Goal: Information Seeking & Learning: Find specific fact

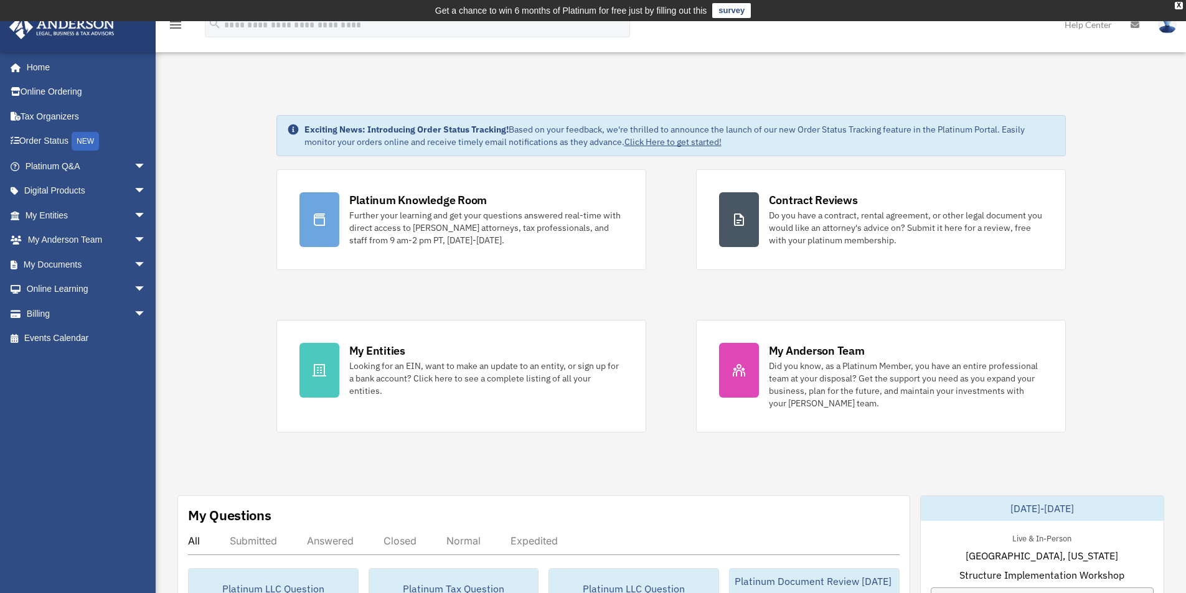
click at [134, 169] on span "arrow_drop_down" at bounding box center [146, 167] width 25 height 26
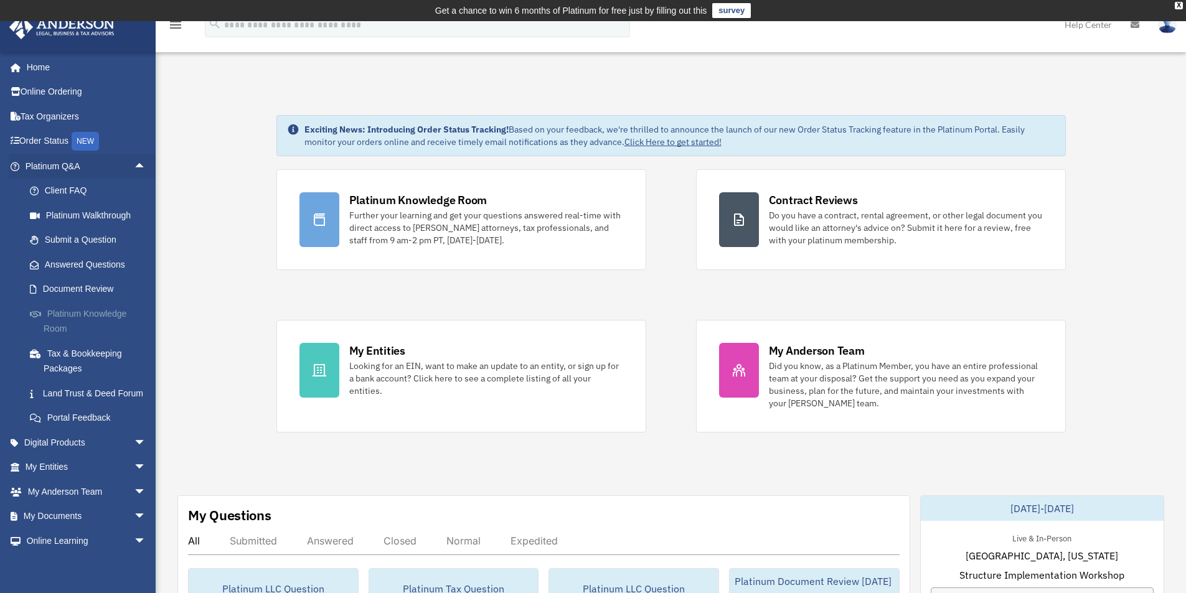
click at [89, 313] on link "Platinum Knowledge Room" at bounding box center [91, 321] width 148 height 40
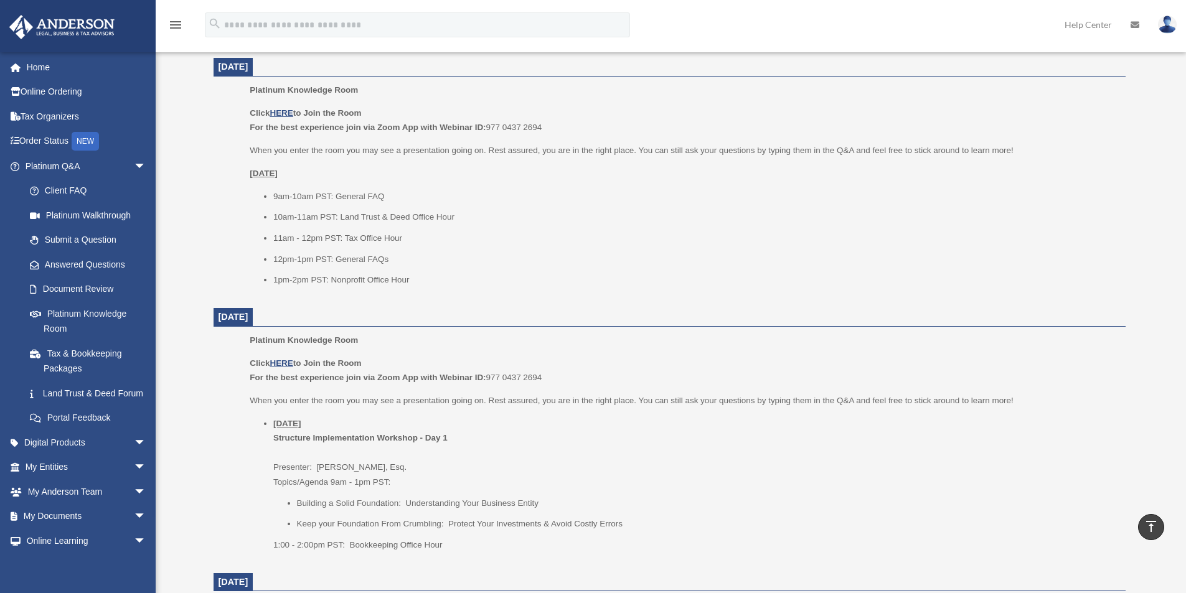
scroll to position [519, 0]
click at [802, 523] on li "Keep your Foundation From Crumbling: Protect Your Investments & Avoid Costly Er…" at bounding box center [707, 520] width 820 height 15
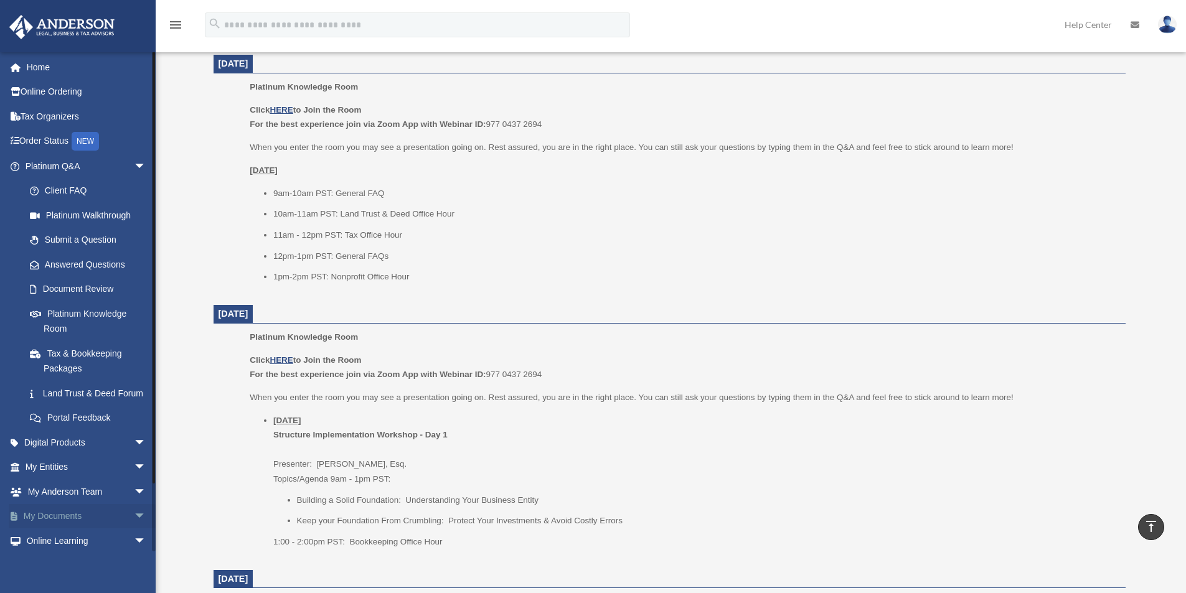
click at [134, 530] on span "arrow_drop_down" at bounding box center [146, 517] width 25 height 26
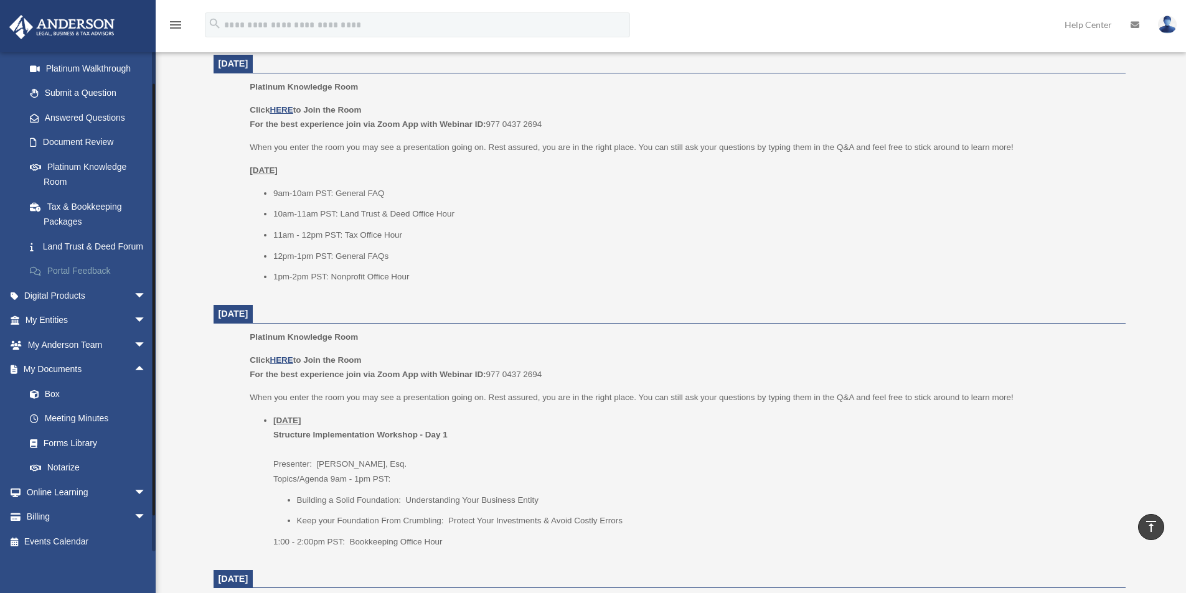
scroll to position [167, 0]
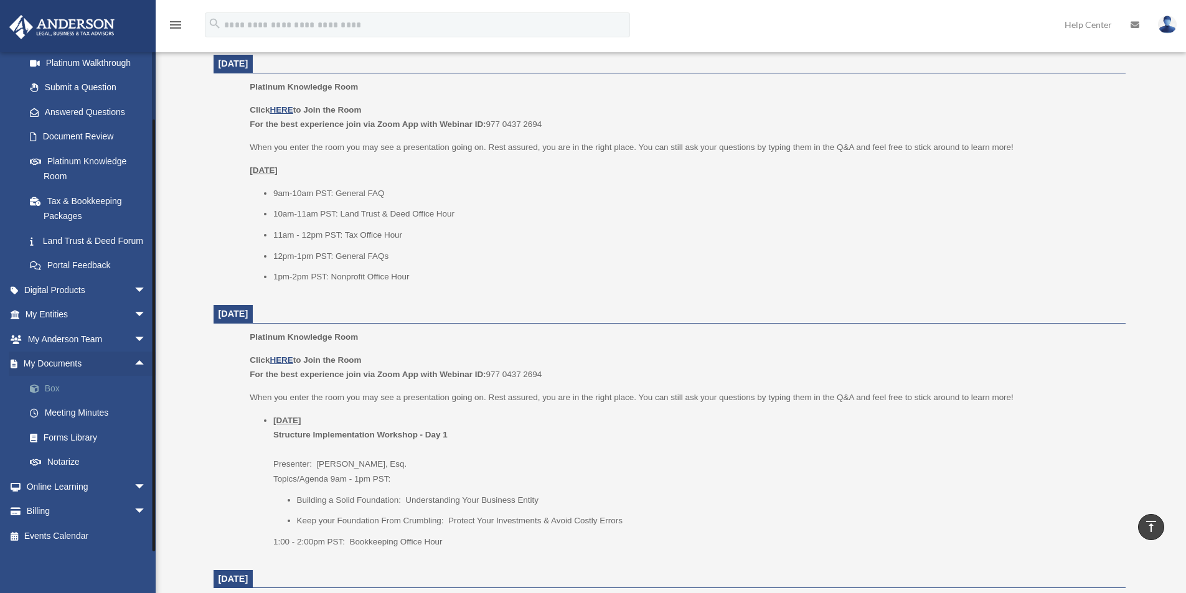
click at [54, 387] on link "Box" at bounding box center [91, 388] width 148 height 25
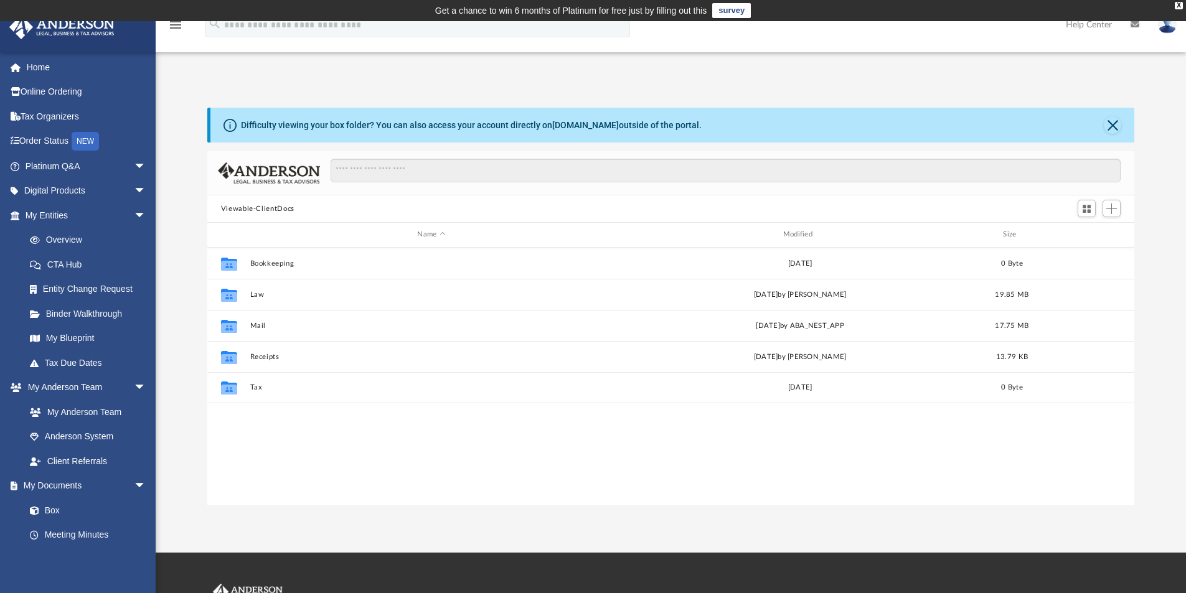
scroll to position [274, 917]
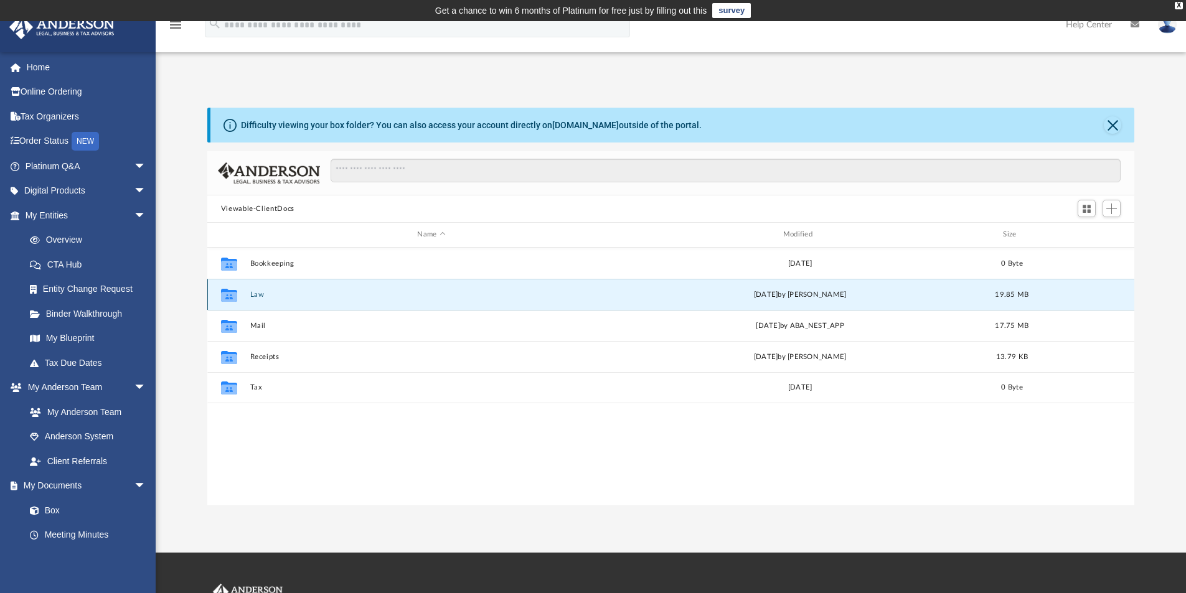
click at [256, 294] on button "Law" at bounding box center [431, 295] width 363 height 8
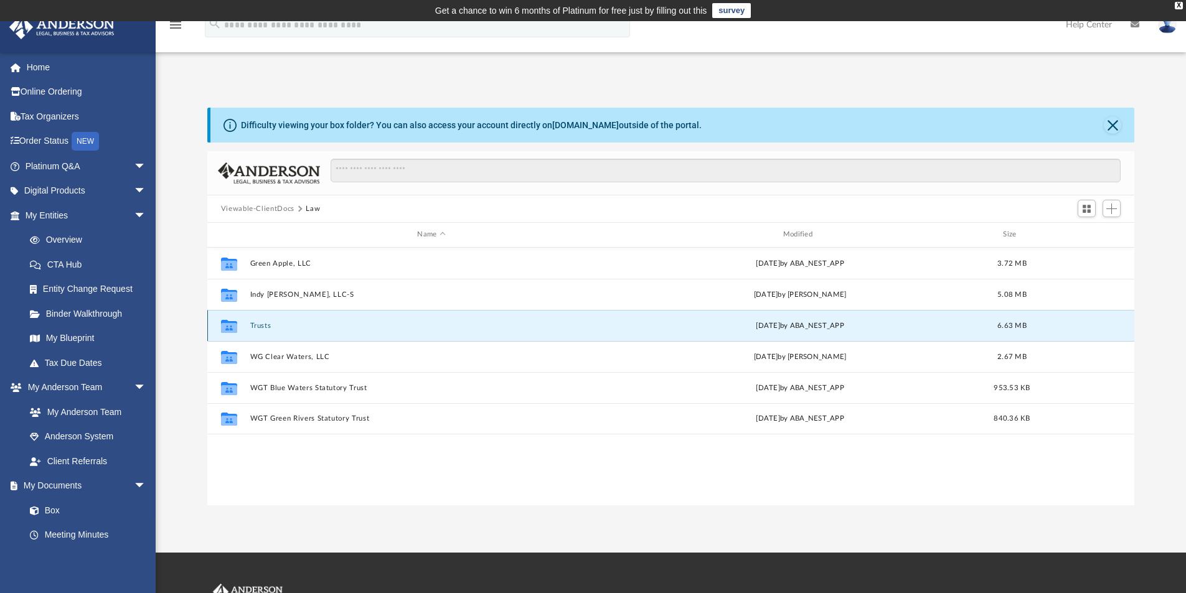
click at [264, 326] on button "Trusts" at bounding box center [431, 326] width 363 height 8
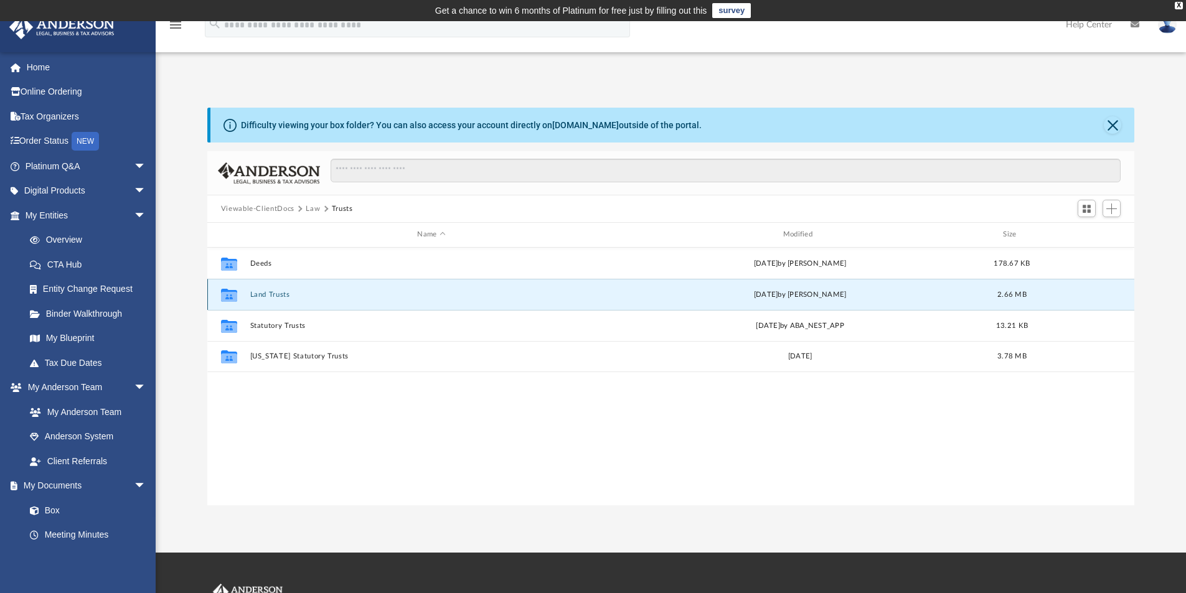
click at [281, 293] on button "Land Trusts" at bounding box center [431, 295] width 363 height 8
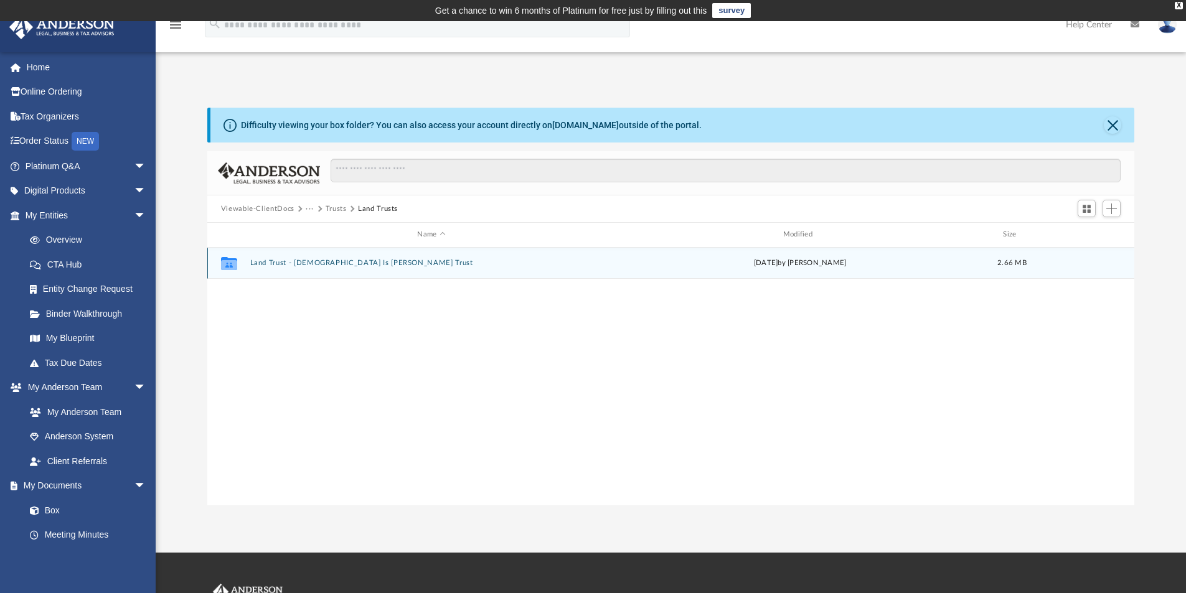
click at [311, 261] on button "Land Trust - Jesus Is King Trust" at bounding box center [431, 263] width 363 height 8
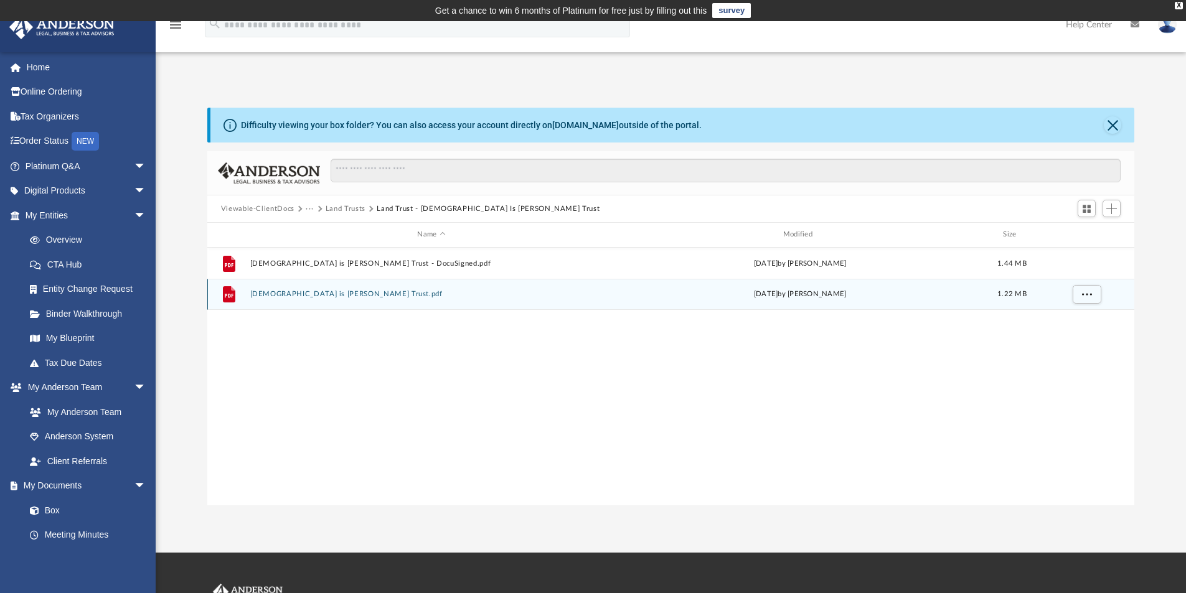
click at [289, 293] on button "Jesus is King Trust.pdf" at bounding box center [431, 294] width 363 height 8
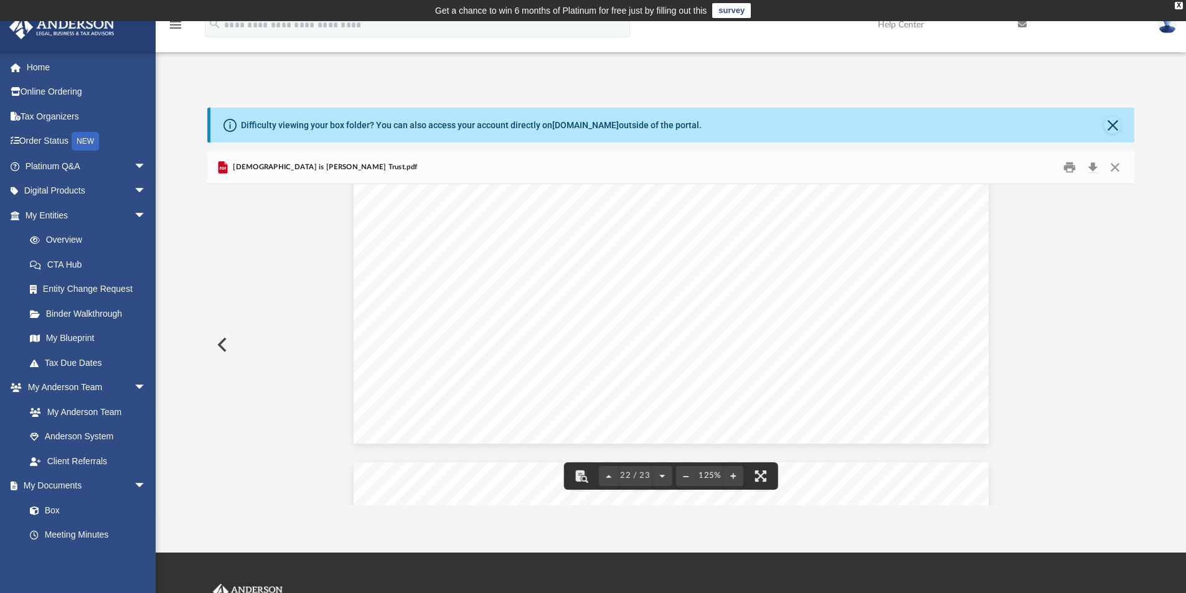
scroll to position [18192, 0]
click at [224, 344] on button "Preview" at bounding box center [220, 344] width 27 height 35
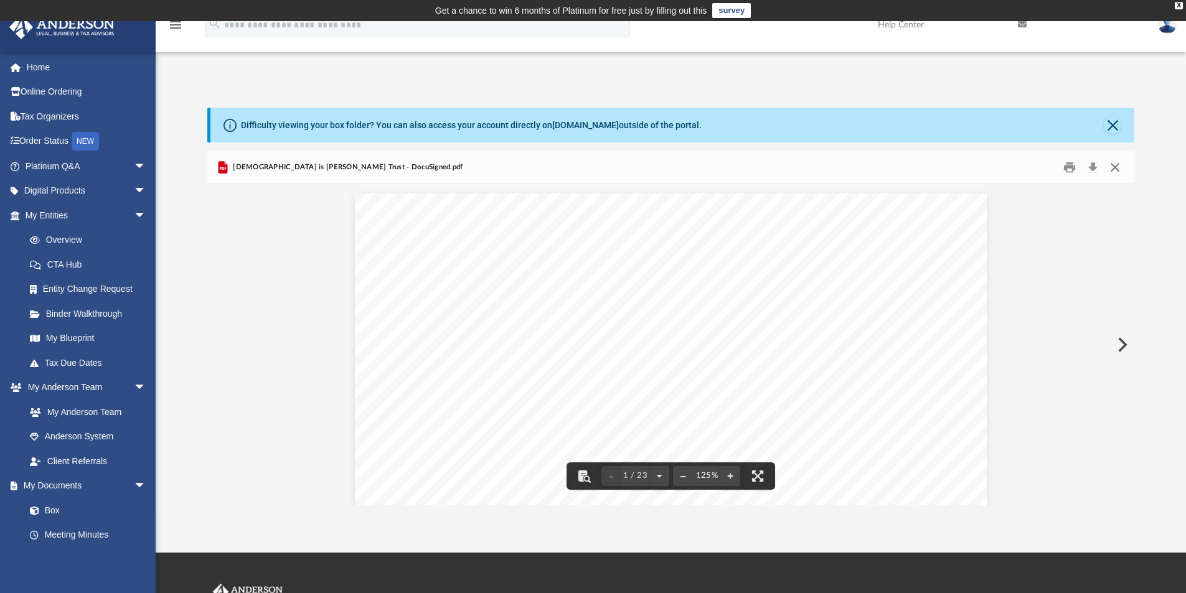
click at [1114, 169] on button "Close" at bounding box center [1115, 167] width 22 height 19
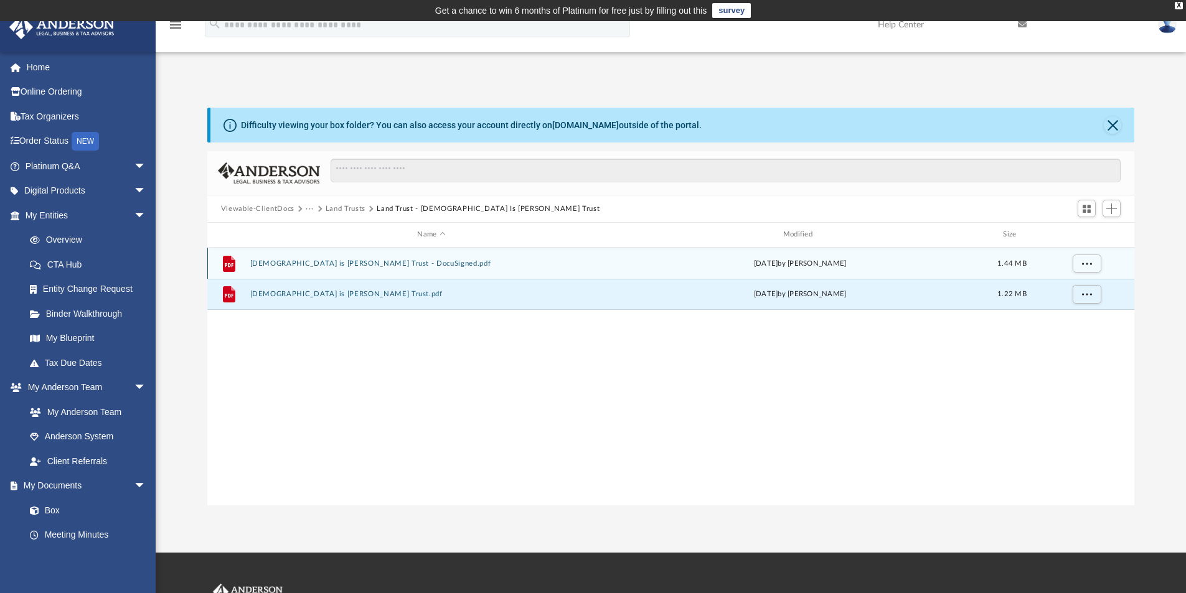
click at [320, 265] on button "[DEMOGRAPHIC_DATA] is [PERSON_NAME] Trust - DocuSigned.pdf" at bounding box center [431, 264] width 363 height 8
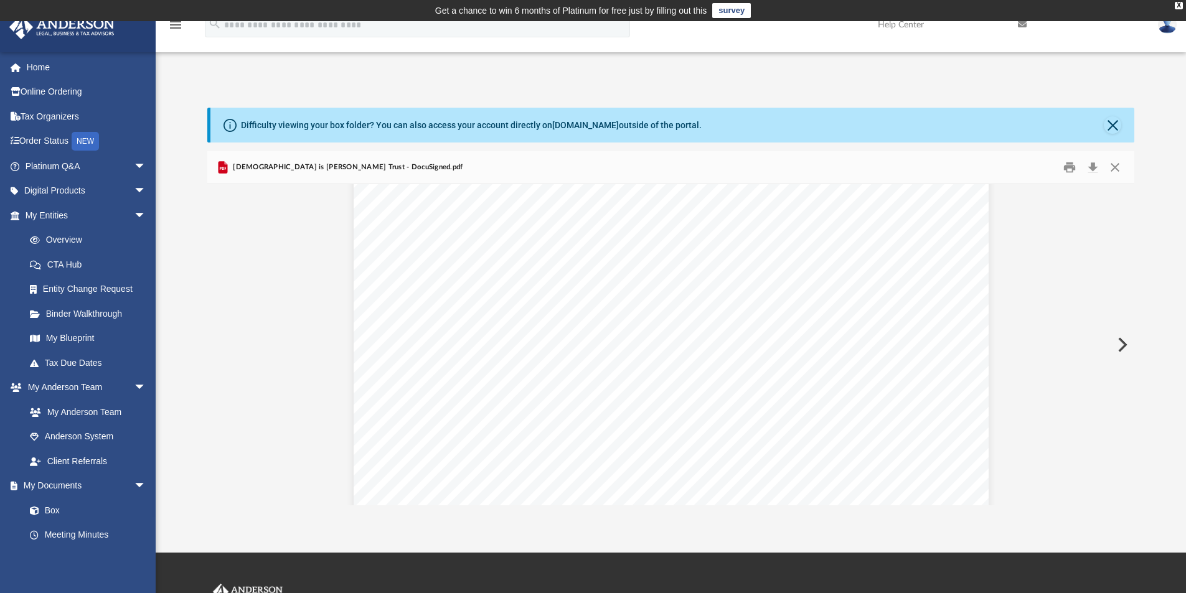
scroll to position [18345, 0]
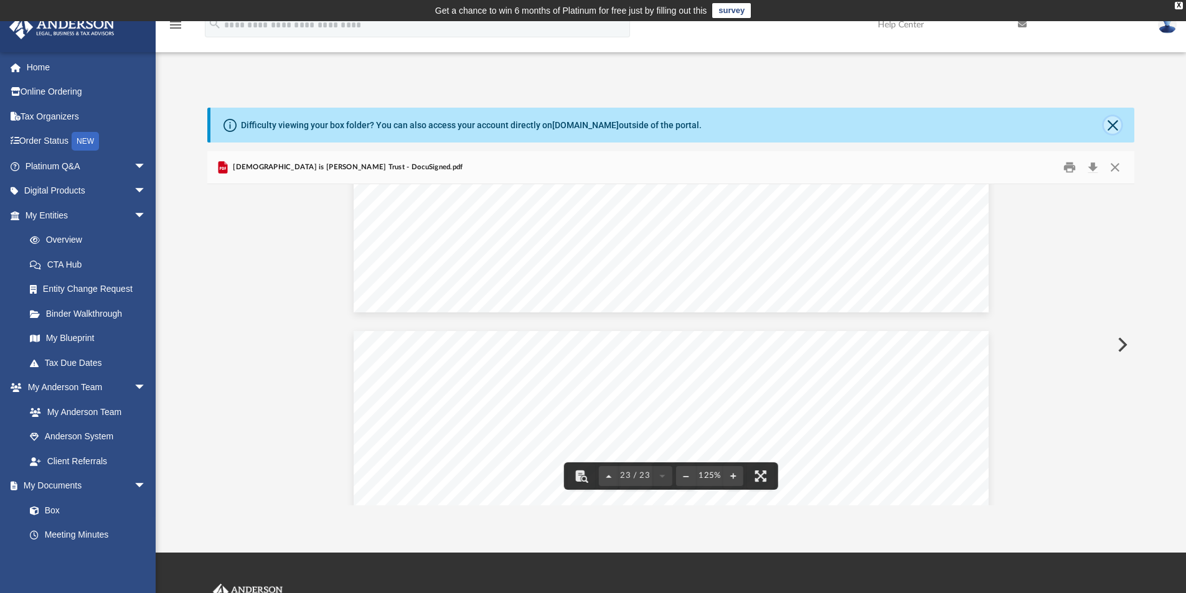
click at [1112, 126] on button "Close" at bounding box center [1112, 124] width 17 height 17
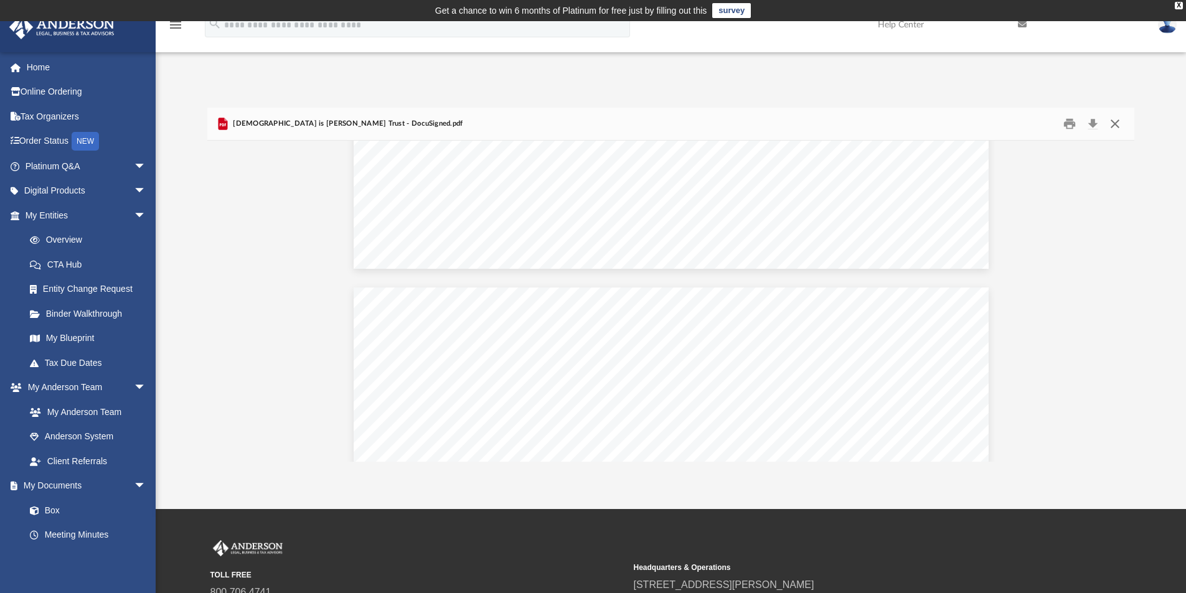
click at [1115, 123] on button "Close" at bounding box center [1115, 124] width 22 height 19
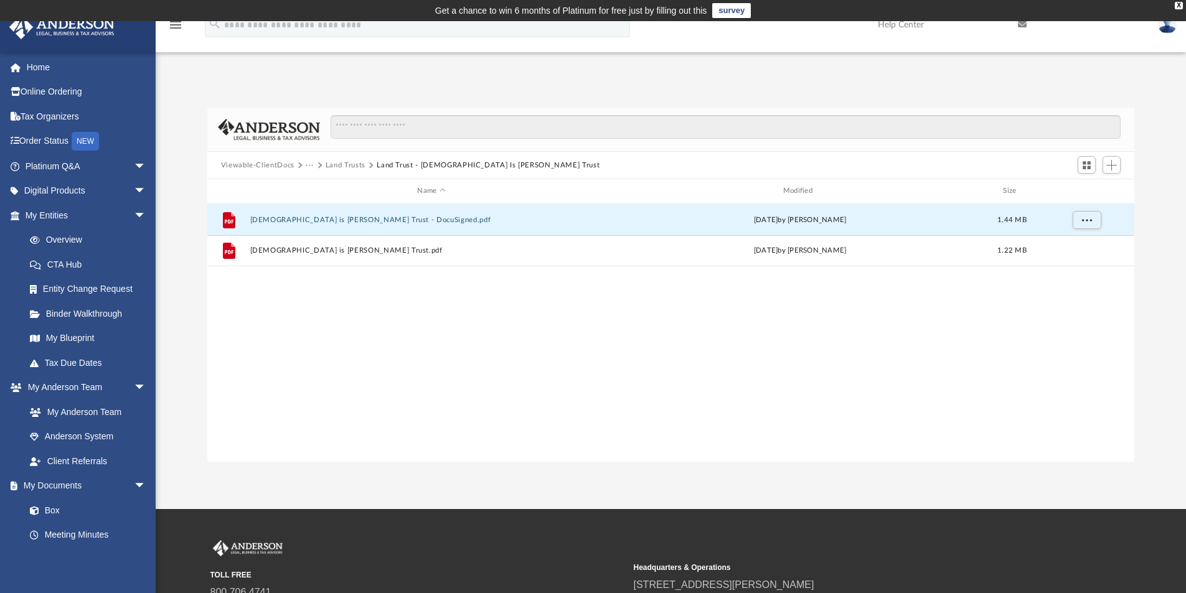
click at [350, 167] on button "Land Trusts" at bounding box center [346, 165] width 40 height 11
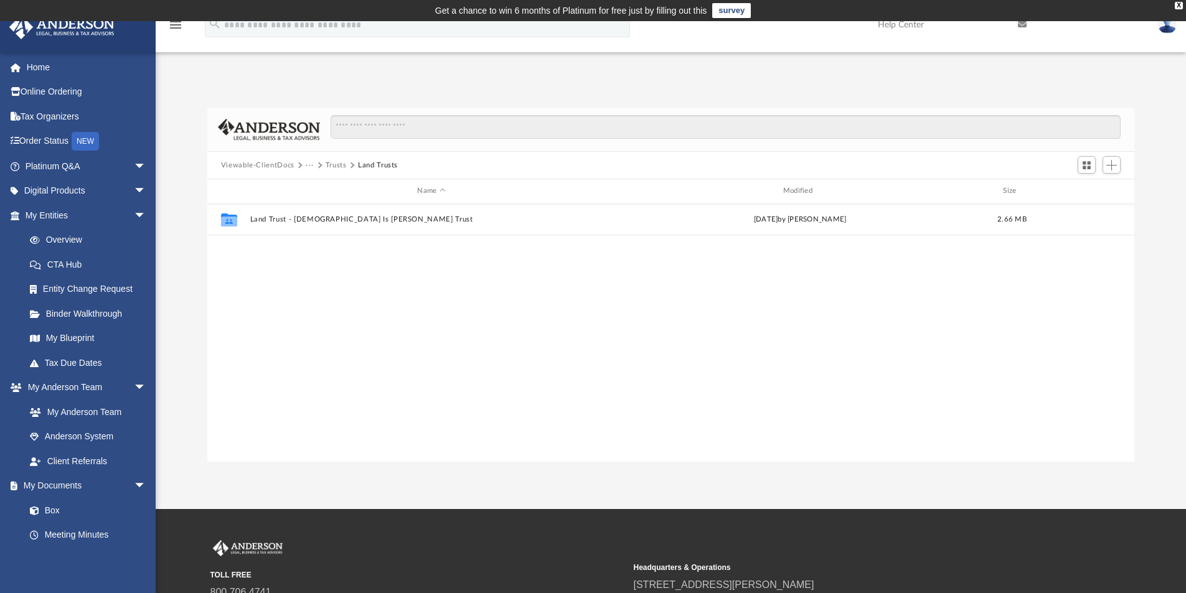
click at [336, 164] on button "Trusts" at bounding box center [336, 165] width 21 height 11
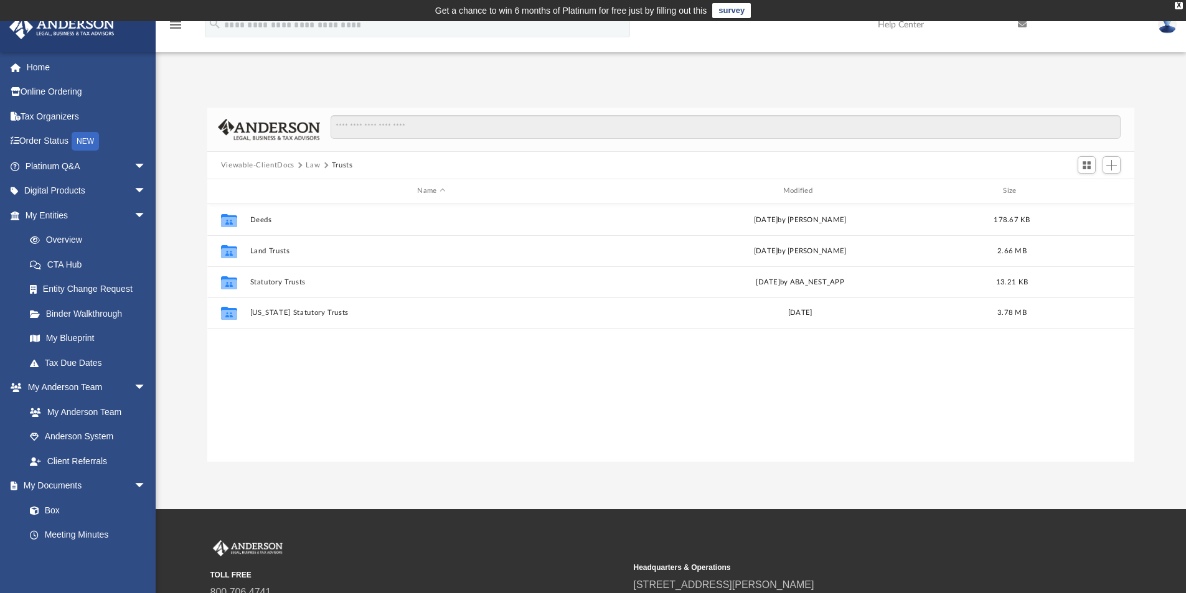
click at [271, 166] on button "Viewable-ClientDocs" at bounding box center [257, 165] width 73 height 11
click at [395, 133] on input "Search files and folders" at bounding box center [725, 127] width 790 height 24
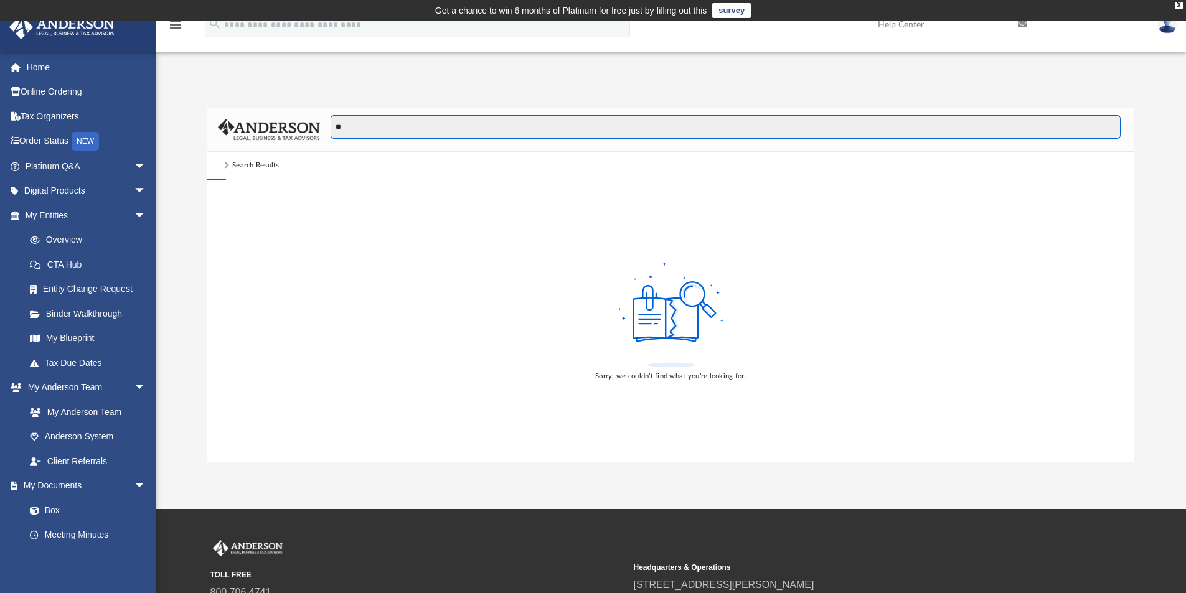
type input "*"
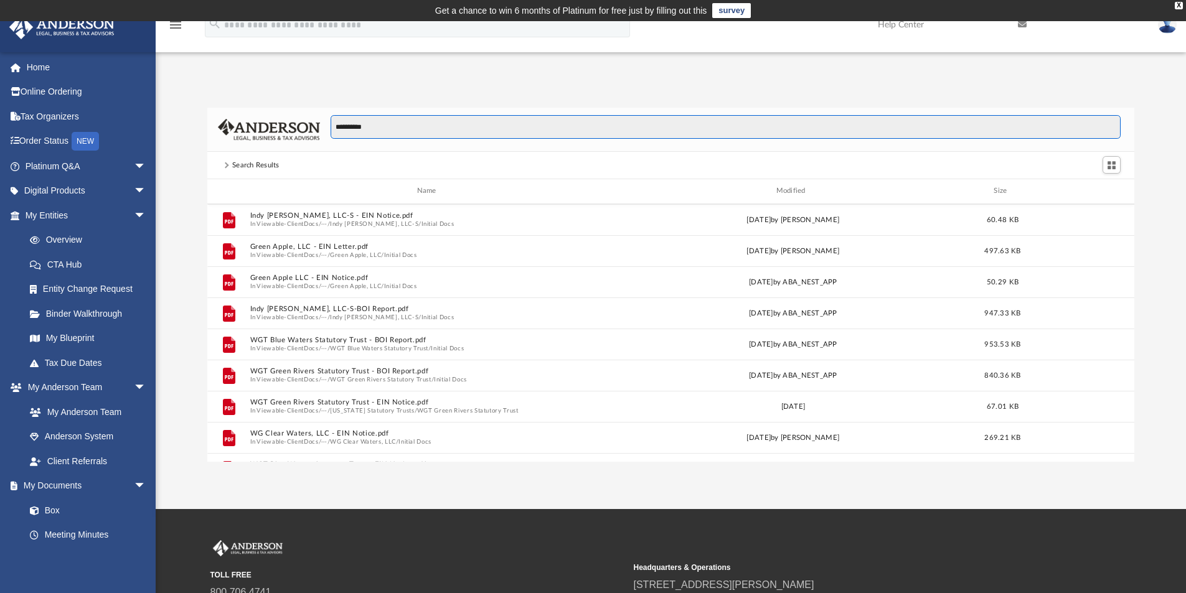
scroll to position [0, 0]
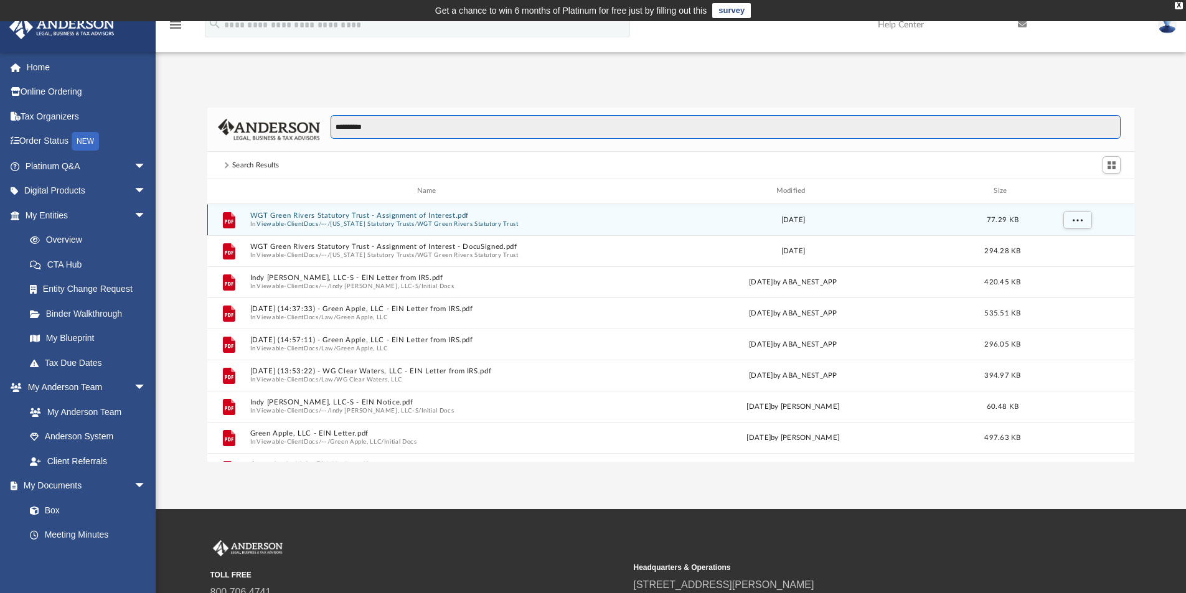
type input "**********"
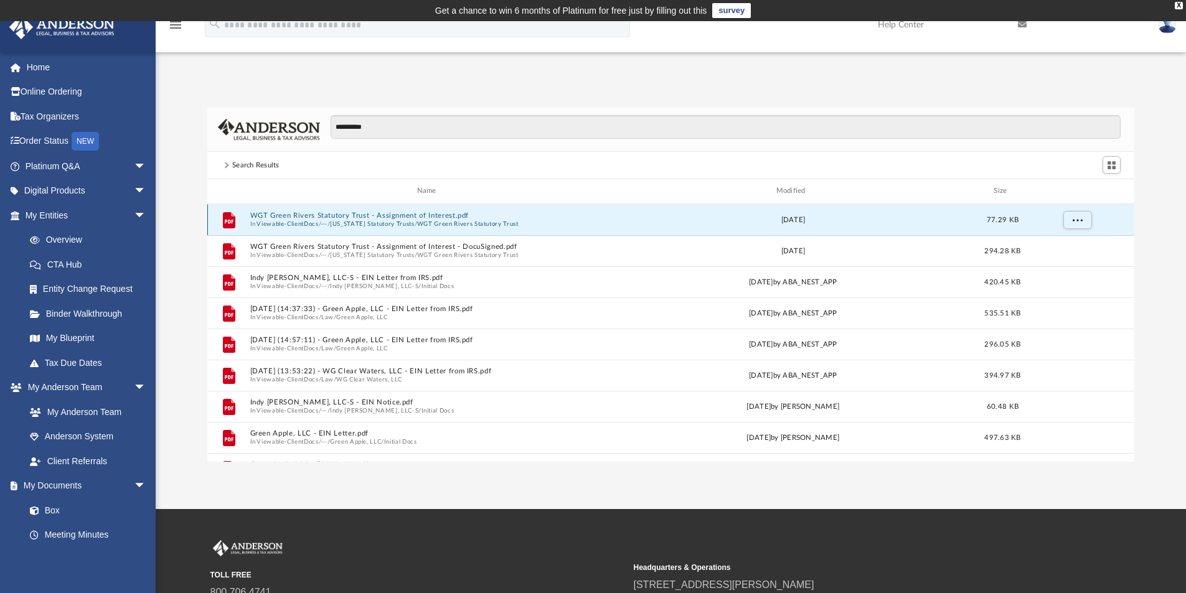
click at [437, 215] on button "WGT Green Rivers Statutory Trust - Assignment of Interest.pdf" at bounding box center [429, 216] width 359 height 8
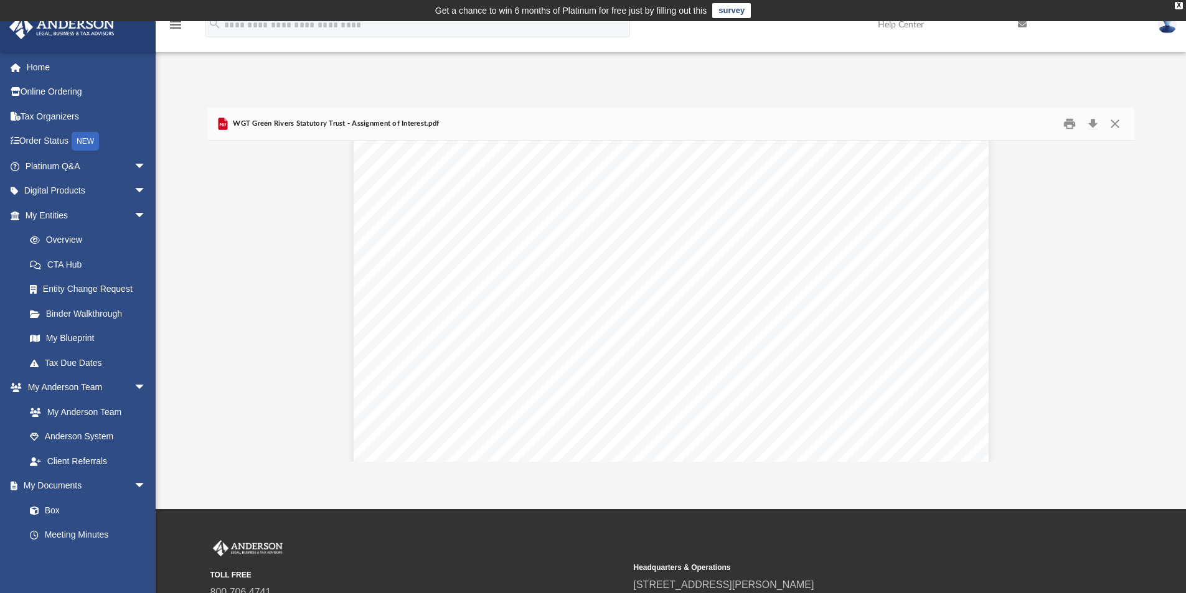
scroll to position [1369, 0]
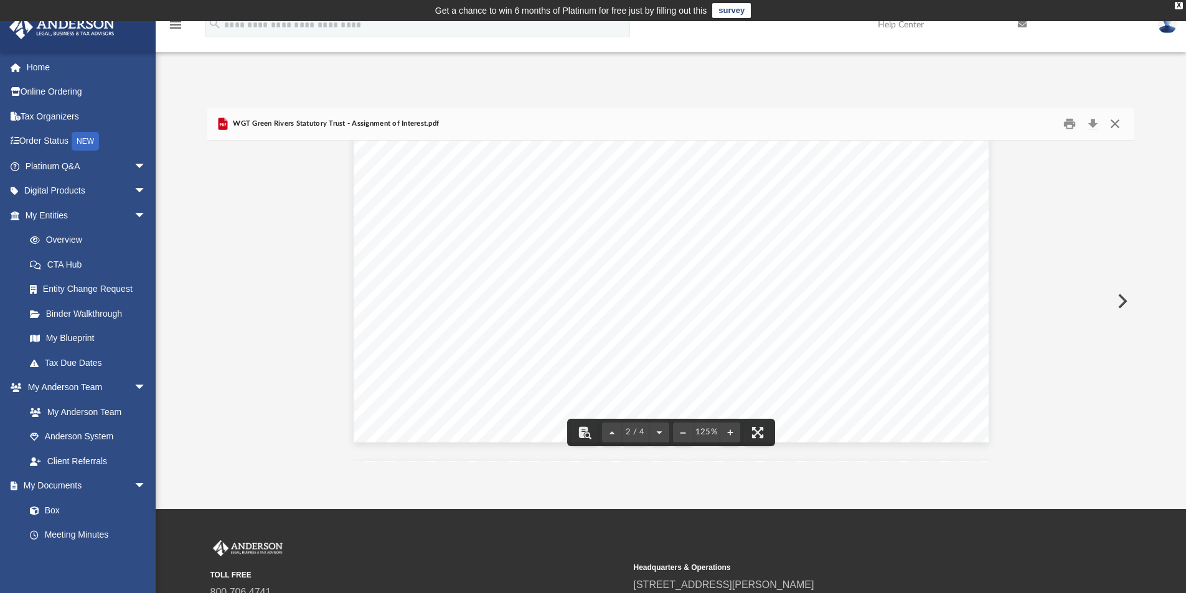
click at [1117, 127] on button "Close" at bounding box center [1115, 124] width 22 height 19
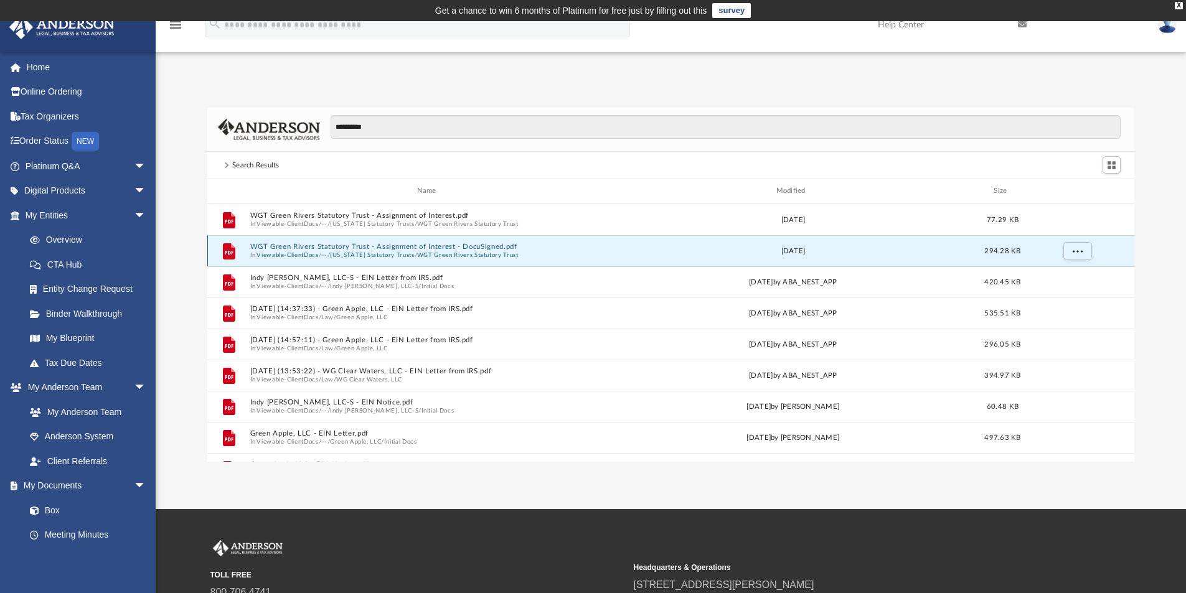
click at [403, 248] on button "WGT Green Rivers Statutory Trust - Assignment of Interest - DocuSigned.pdf" at bounding box center [429, 247] width 359 height 8
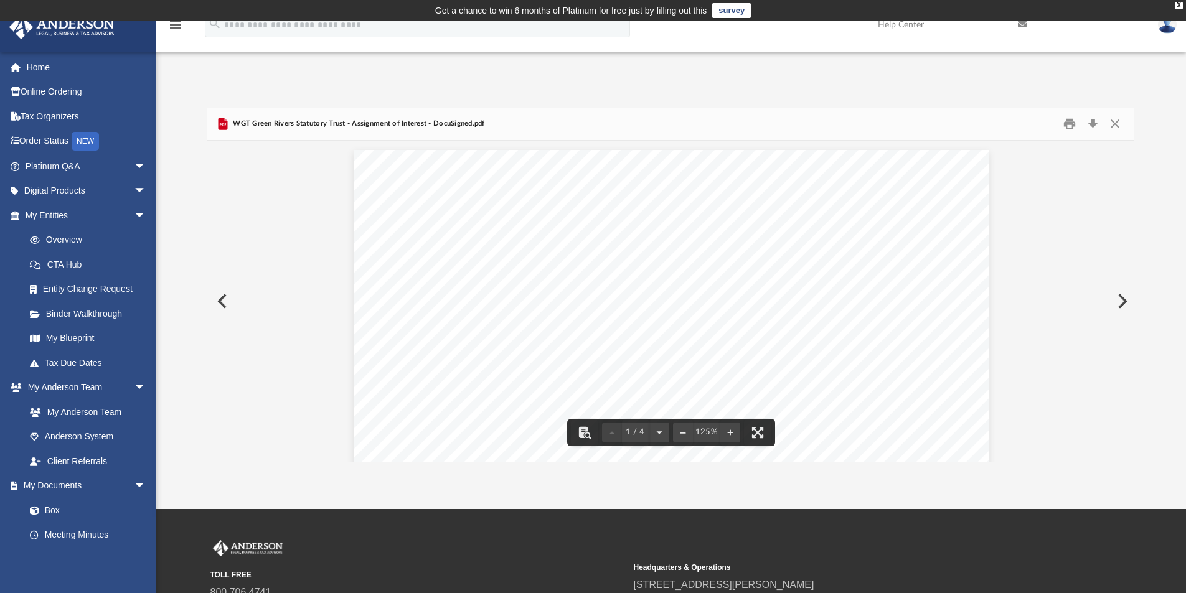
drag, startPoint x: 603, startPoint y: 271, endPoint x: 650, endPoint y: 271, distance: 46.7
click at [642, 271] on span "9/24/2024" at bounding box center [624, 272] width 36 height 9
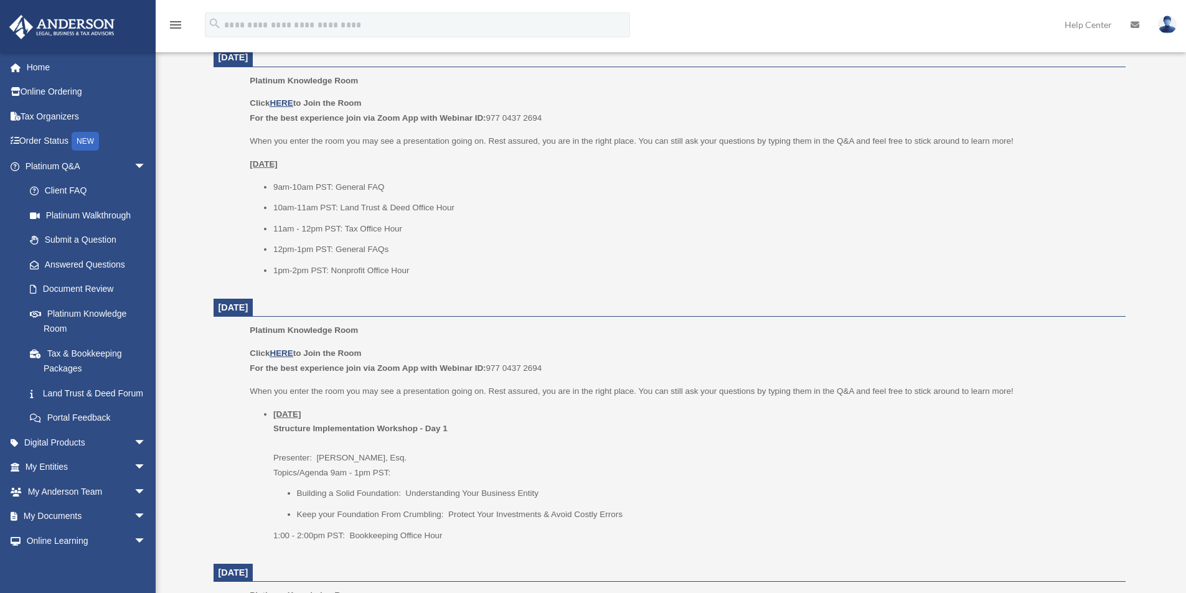
scroll to position [519, 0]
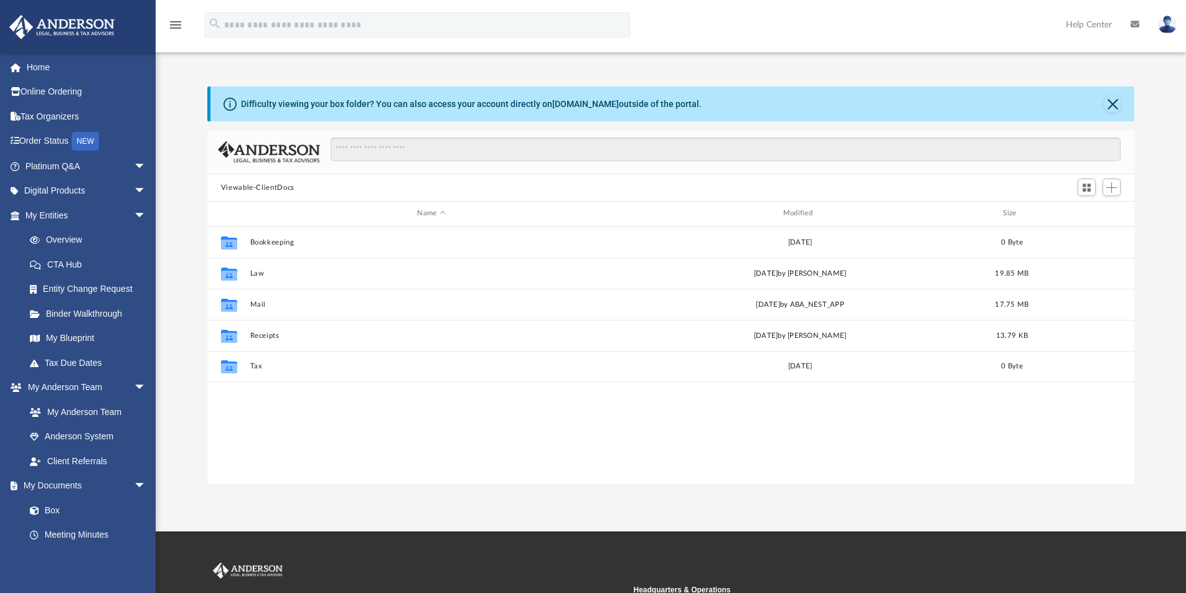
scroll to position [274, 917]
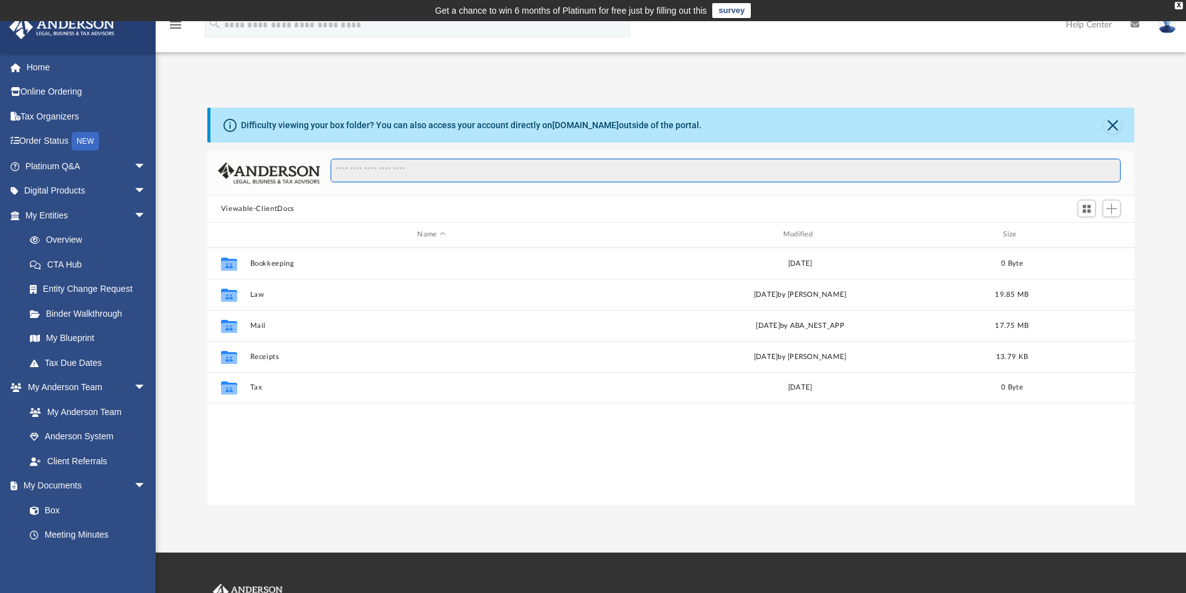
click at [418, 178] on input "Search files and folders" at bounding box center [725, 171] width 790 height 24
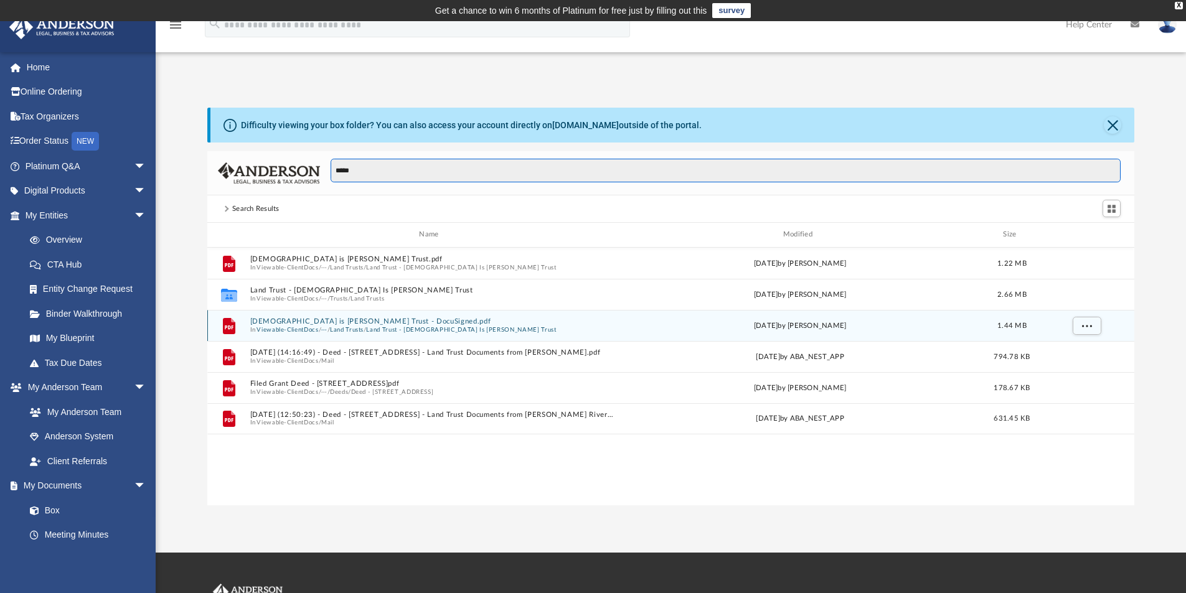
type input "*****"
click at [344, 319] on button "[DEMOGRAPHIC_DATA] is [PERSON_NAME] Trust - DocuSigned.pdf" at bounding box center [431, 321] width 363 height 8
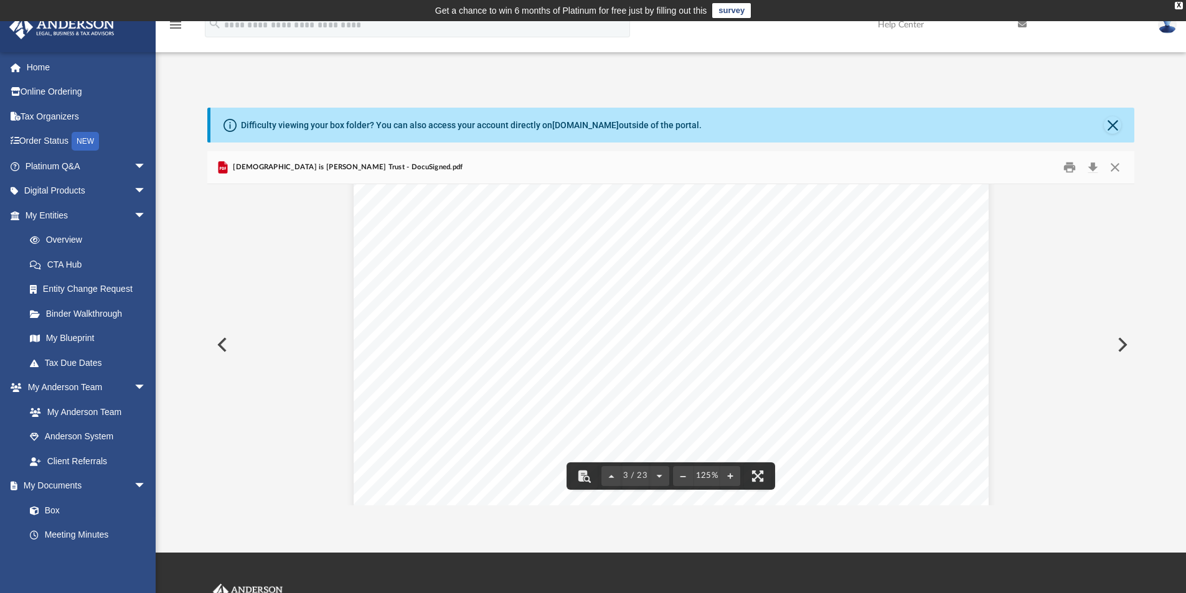
scroll to position [1900, 0]
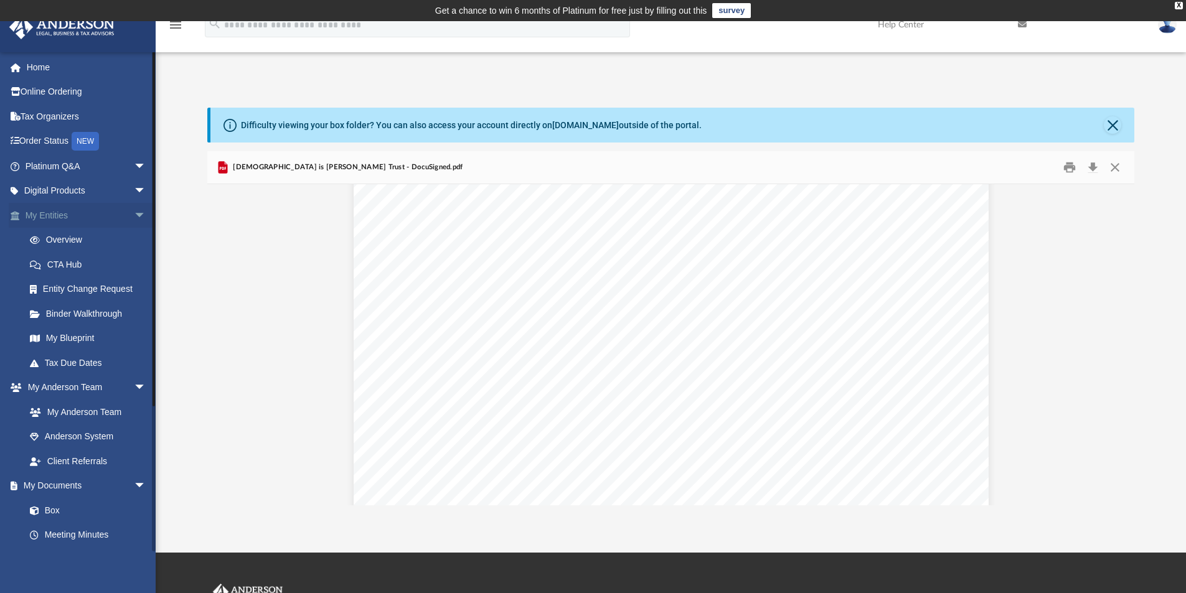
click at [141, 213] on span "arrow_drop_down" at bounding box center [146, 216] width 25 height 26
click at [141, 213] on span "arrow_drop_up" at bounding box center [146, 216] width 25 height 26
click at [141, 213] on span "arrow_drop_down" at bounding box center [146, 216] width 25 height 26
click at [134, 169] on span "arrow_drop_down" at bounding box center [146, 167] width 25 height 26
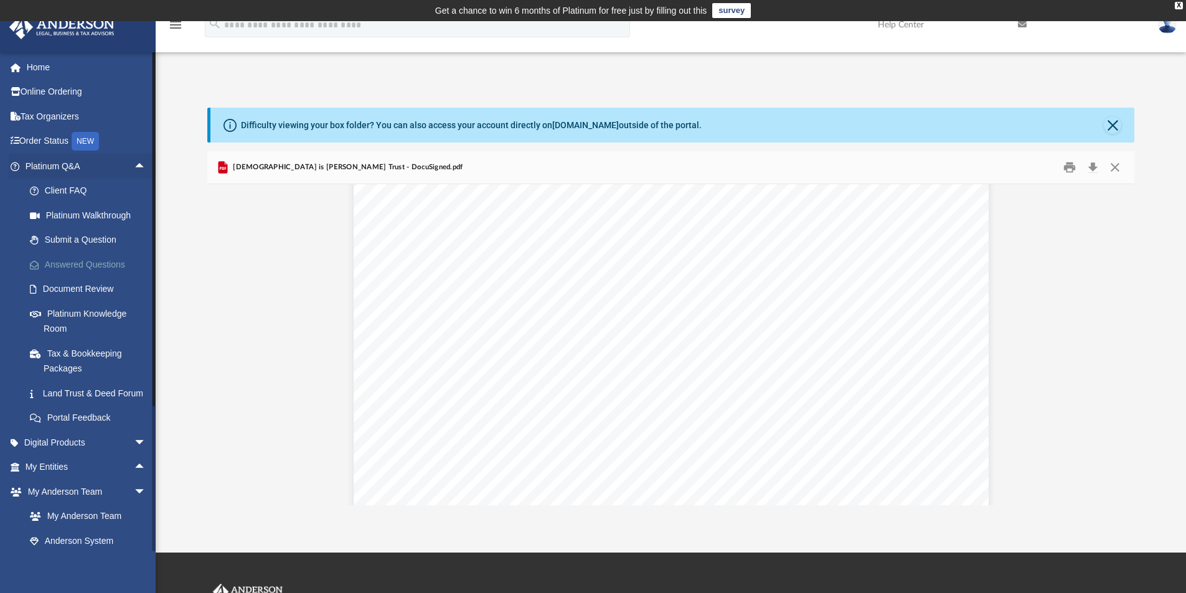
click at [85, 261] on link "Answered Questions" at bounding box center [91, 264] width 148 height 25
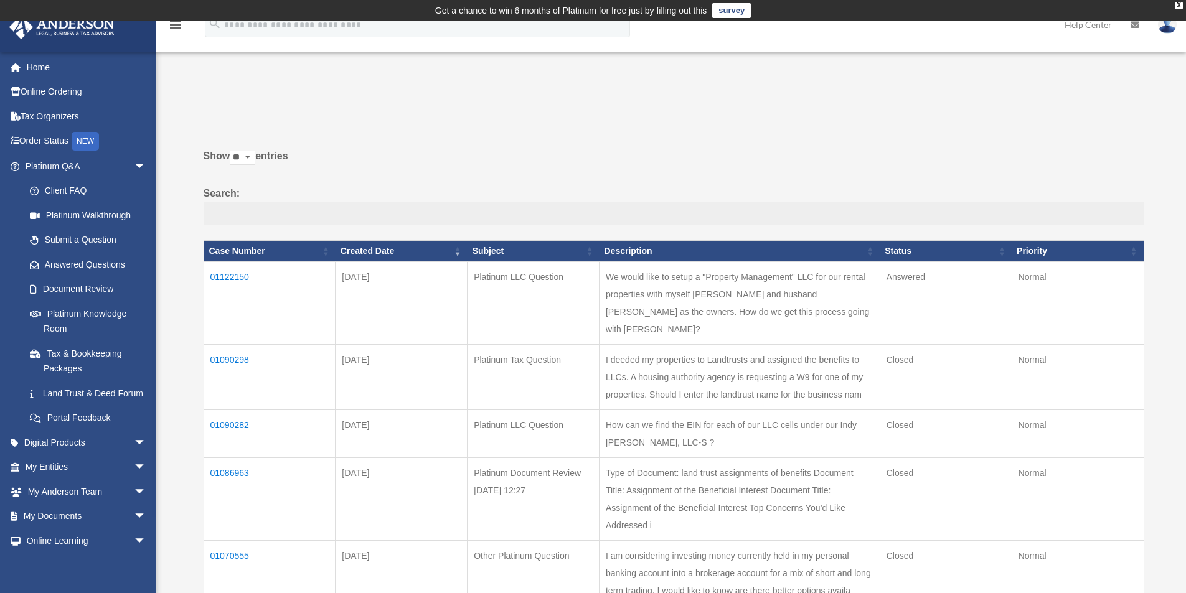
click at [235, 457] on td "01086963" at bounding box center [270, 498] width 132 height 83
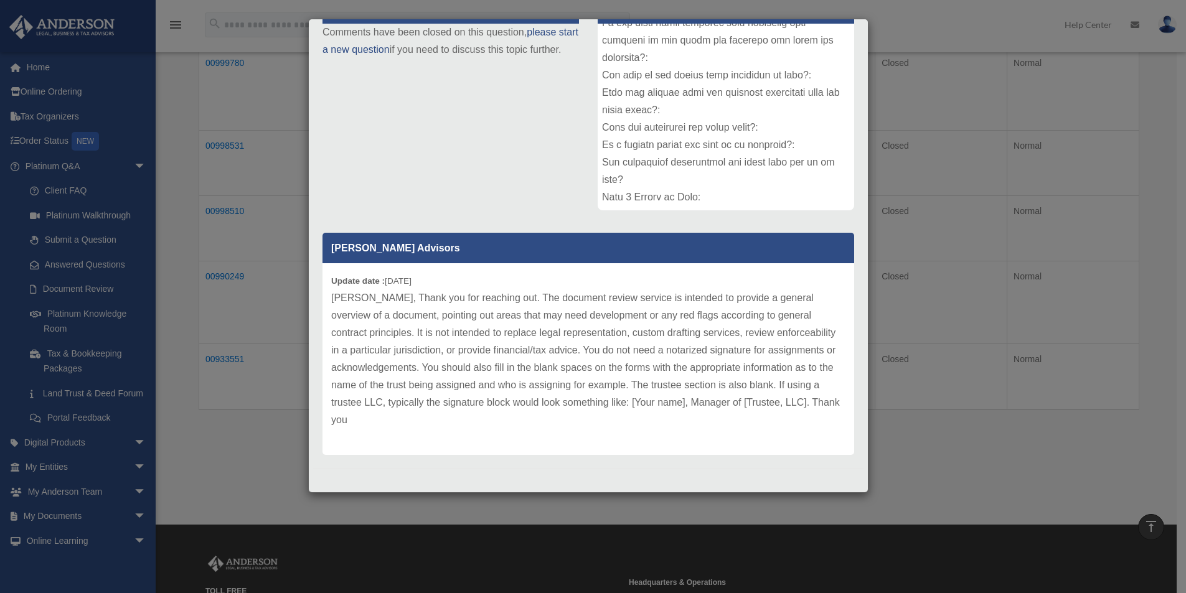
scroll to position [560, 0]
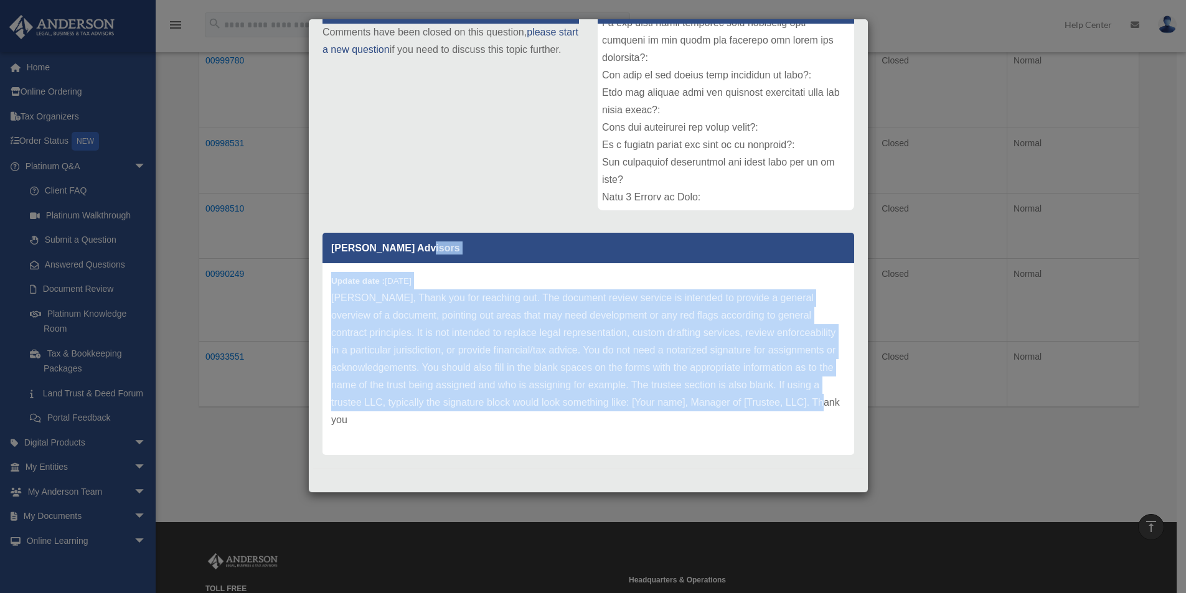
drag, startPoint x: 621, startPoint y: 421, endPoint x: 578, endPoint y: 248, distance: 179.0
click at [578, 248] on div "Anderson Advisors Update date : 09-02-2025 Ashley, Thank you for reaching out. …" at bounding box center [588, 344] width 532 height 222
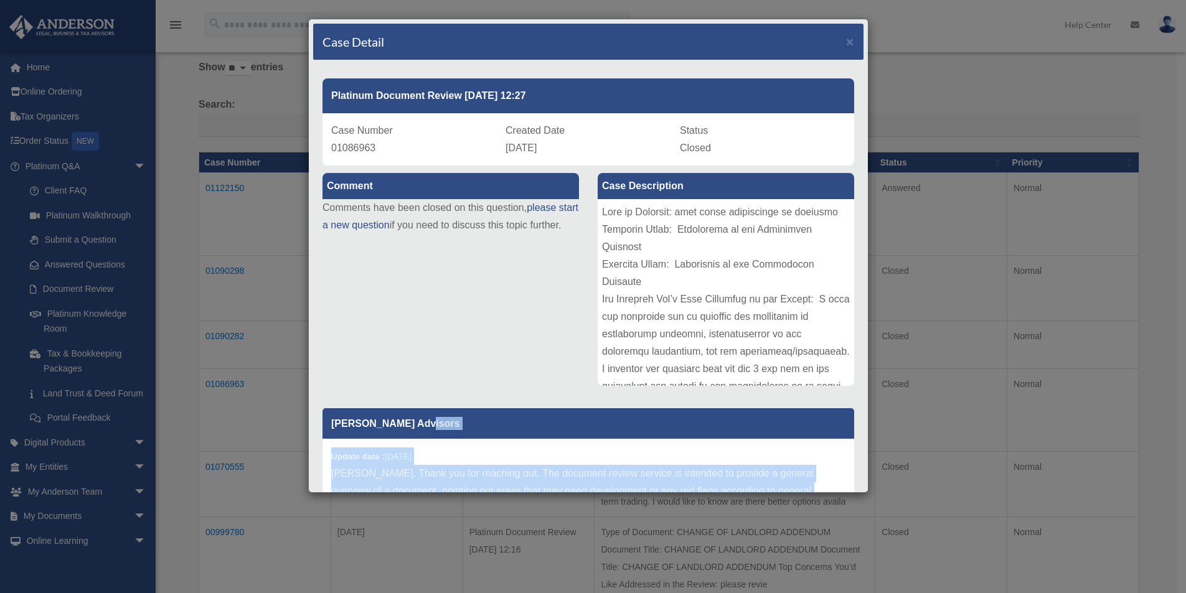
scroll to position [124, 0]
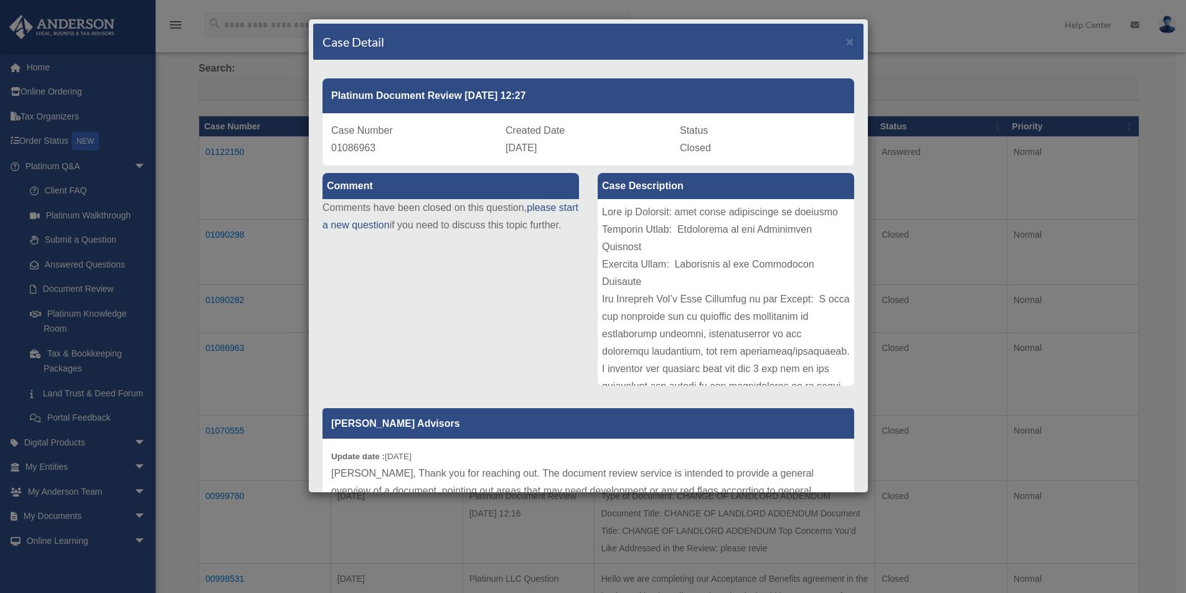
click at [495, 273] on div "Comment Comments have been closed on this question, please start a new question…" at bounding box center [588, 400] width 550 height 469
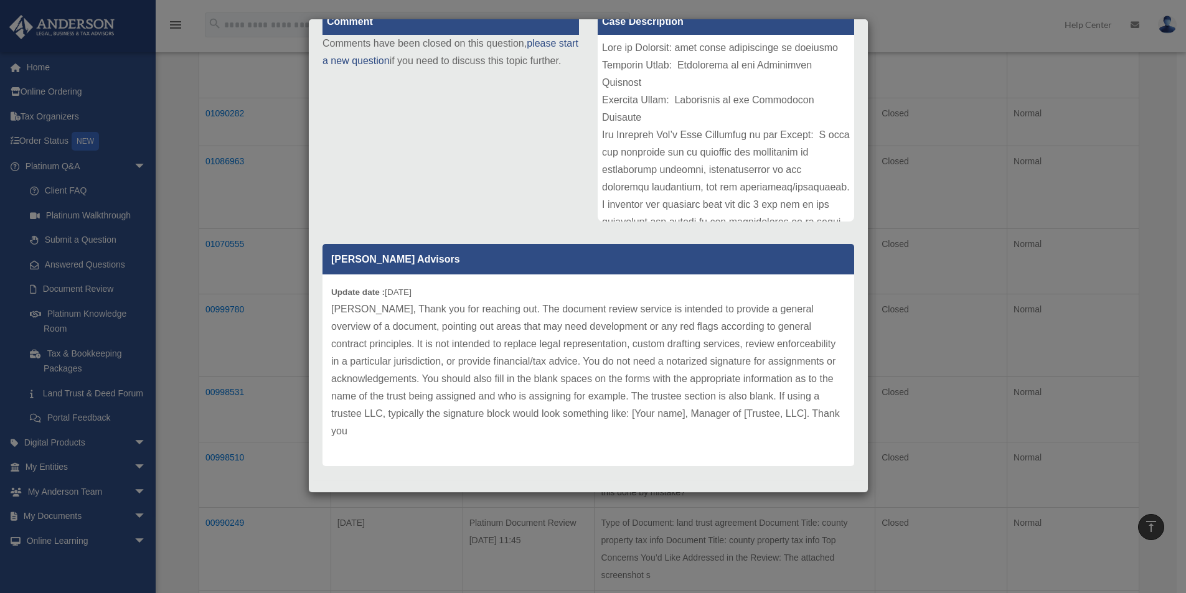
scroll to position [176, 0]
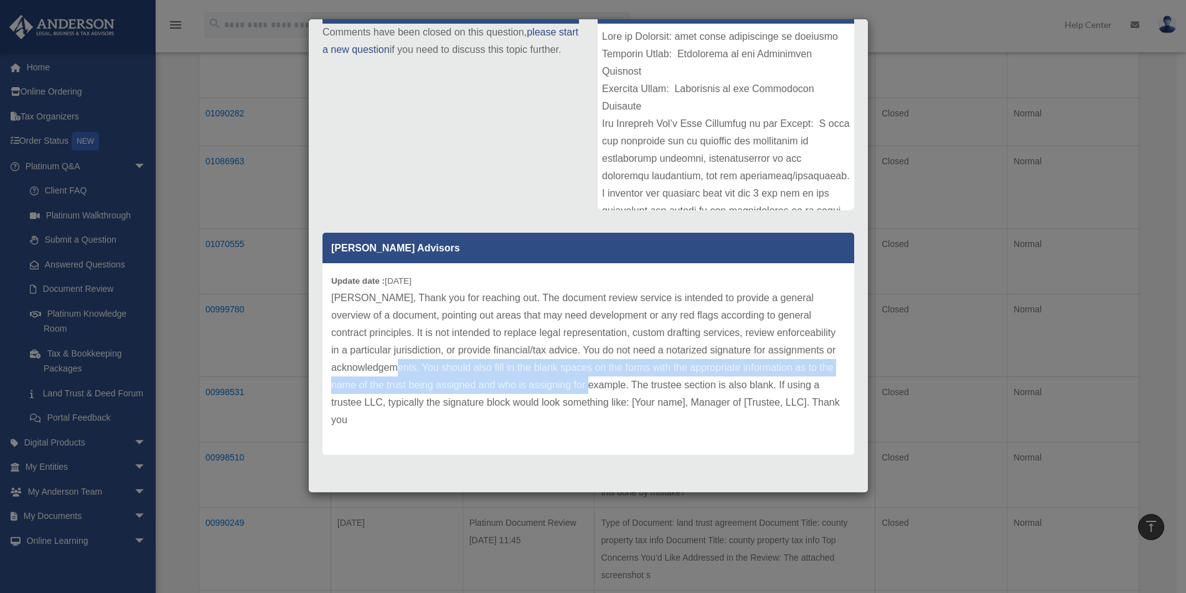
drag, startPoint x: 424, startPoint y: 368, endPoint x: 626, endPoint y: 385, distance: 203.0
click at [626, 385] on p "Ashley, Thank you for reaching out. The document review service is intended to …" at bounding box center [588, 358] width 514 height 139
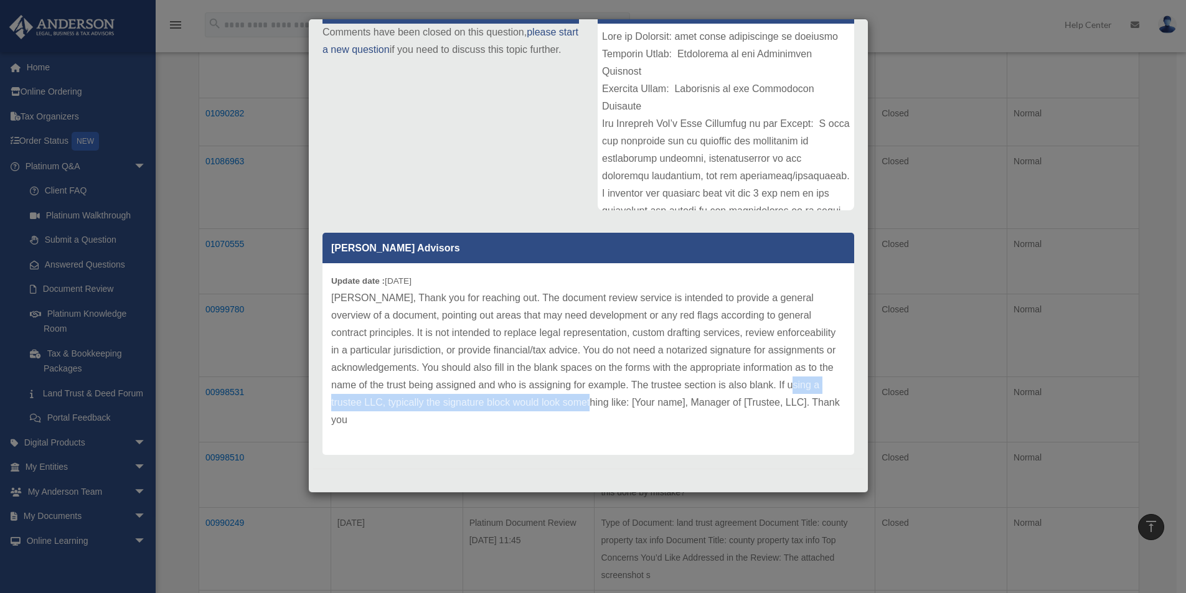
drag, startPoint x: 331, startPoint y: 405, endPoint x: 617, endPoint y: 406, distance: 286.3
click at [617, 406] on p "Ashley, Thank you for reaching out. The document review service is intended to …" at bounding box center [588, 358] width 514 height 139
click at [634, 403] on p "Ashley, Thank you for reaching out. The document review service is intended to …" at bounding box center [588, 358] width 514 height 139
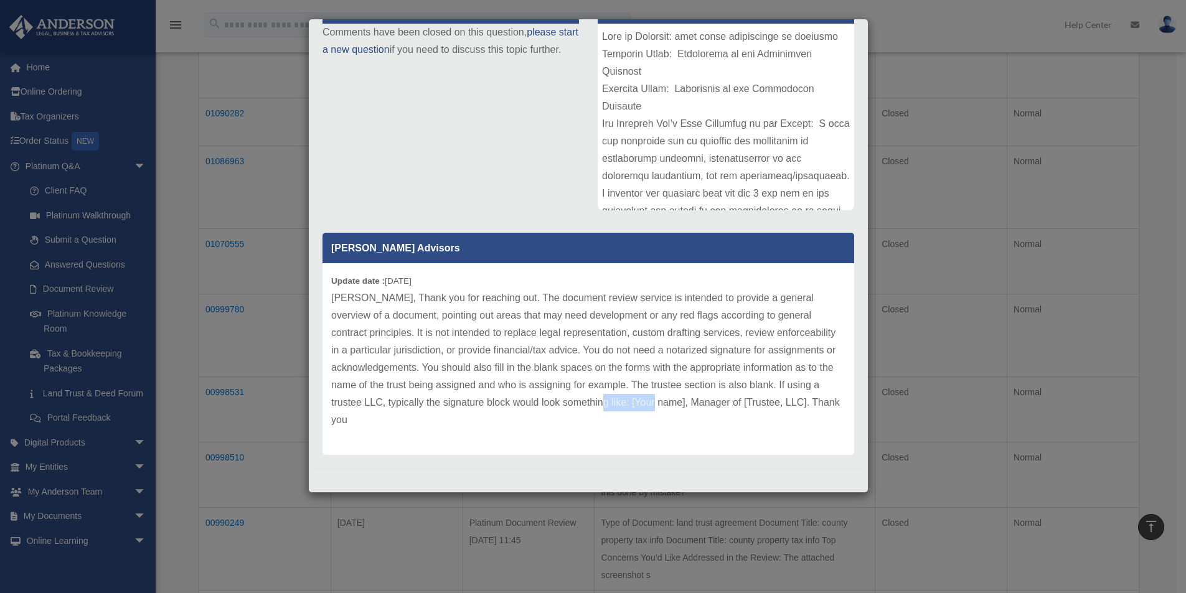
drag, startPoint x: 628, startPoint y: 404, endPoint x: 689, endPoint y: 403, distance: 61.0
click at [689, 403] on p "Ashley, Thank you for reaching out. The document review service is intended to …" at bounding box center [588, 358] width 514 height 139
